Goal: Transaction & Acquisition: Purchase product/service

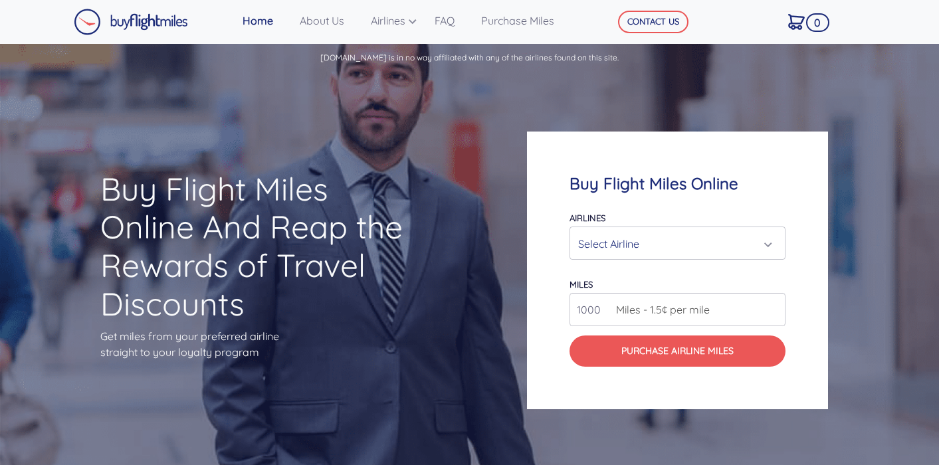
click at [640, 239] on div "Select Airline" at bounding box center [673, 243] width 191 height 25
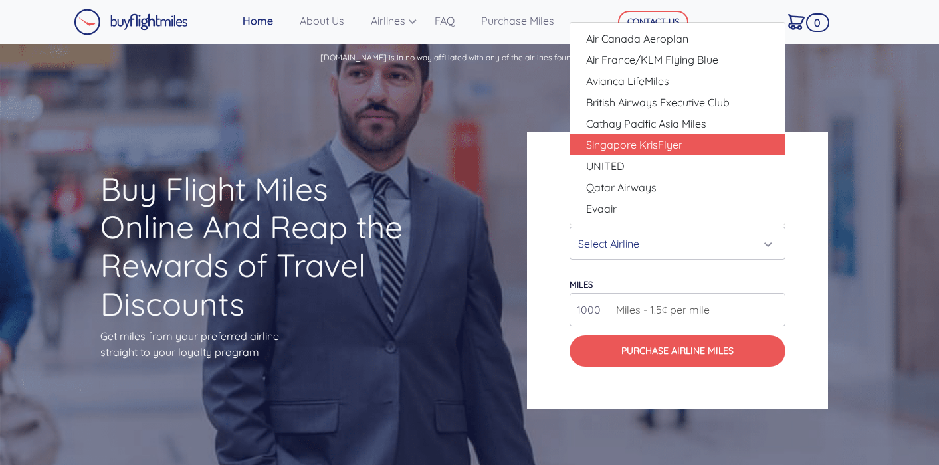
click at [659, 149] on span "Singapore KrisFlyer" at bounding box center [634, 145] width 96 height 16
select select "Singapore KrisFlyer"
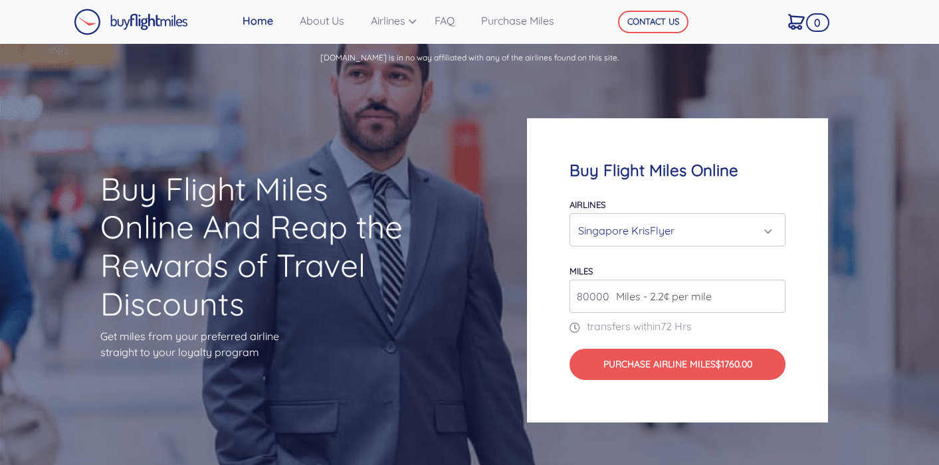
click at [676, 298] on span "Miles - 2.2¢ per mile" at bounding box center [661, 296] width 102 height 16
click at [775, 297] on input "80000" at bounding box center [678, 296] width 216 height 33
click at [772, 294] on input "81000" at bounding box center [678, 296] width 216 height 33
click at [772, 294] on input "82000" at bounding box center [678, 296] width 216 height 33
click at [772, 294] on input "83000" at bounding box center [678, 296] width 216 height 33
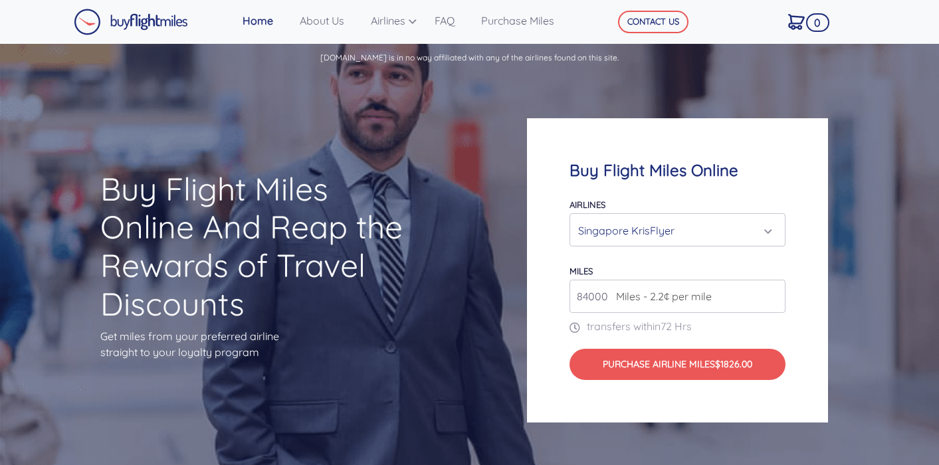
click at [772, 294] on input "84000" at bounding box center [678, 296] width 216 height 33
type input "85000"
click at [772, 294] on input "85000" at bounding box center [678, 296] width 216 height 33
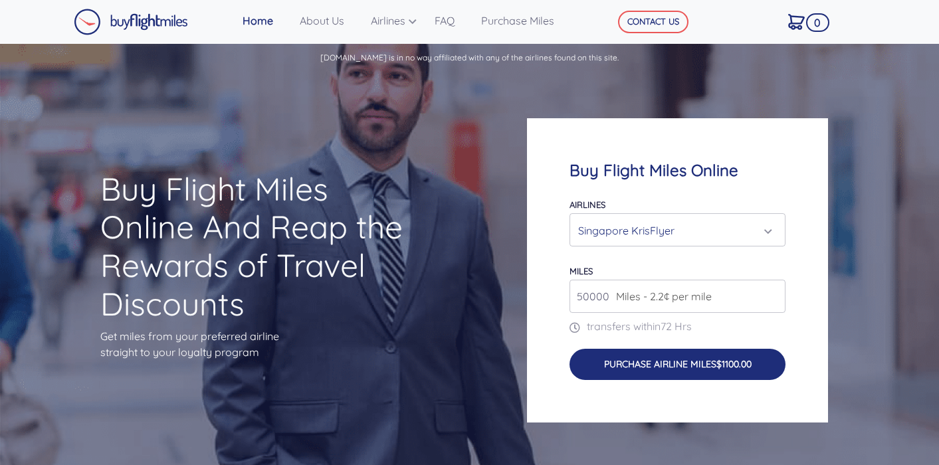
type input "50000"
click at [691, 370] on button "Purchase Airline Miles $1100.00" at bounding box center [678, 364] width 216 height 31
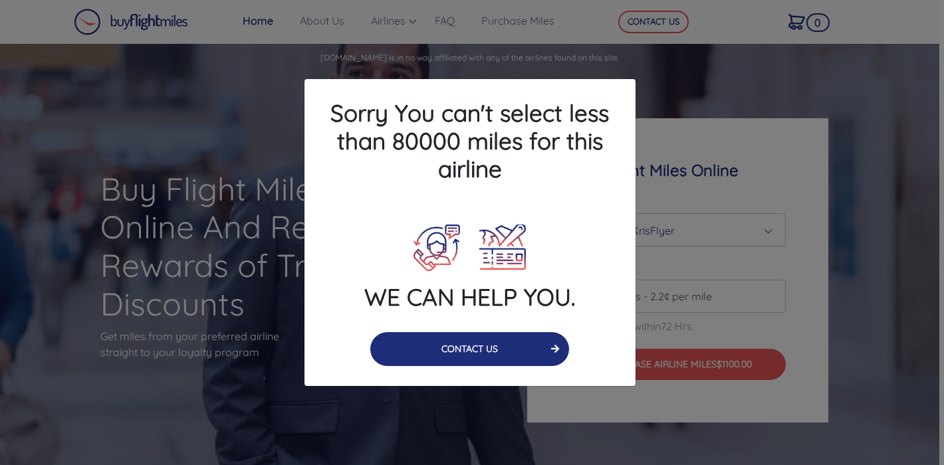
click at [529, 348] on button "CONTACT US" at bounding box center [469, 349] width 199 height 34
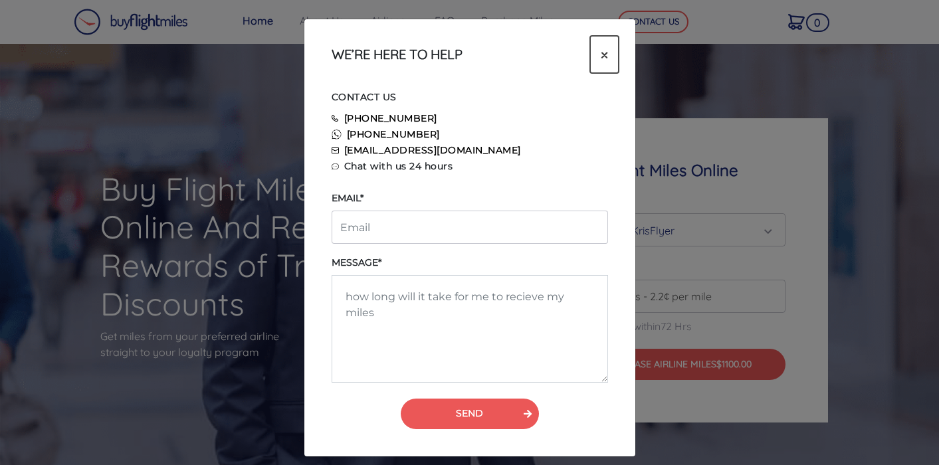
click at [618, 45] on button "×" at bounding box center [604, 54] width 29 height 37
